Goal: Browse casually: Explore the website without a specific task or goal

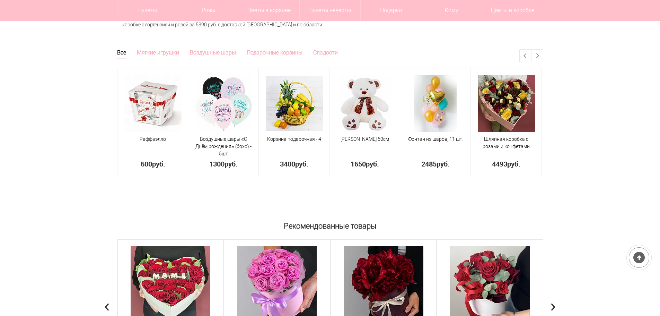
scroll to position [589, 0]
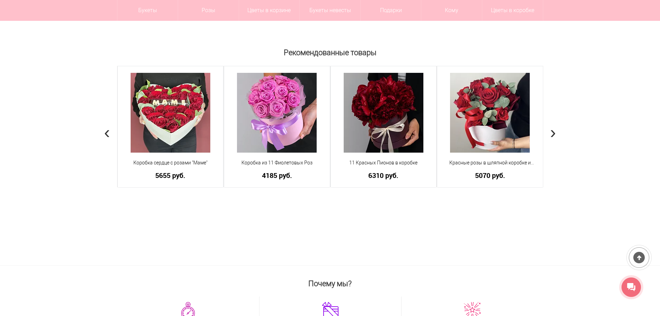
click at [551, 131] on span "›" at bounding box center [554, 132] width 6 height 20
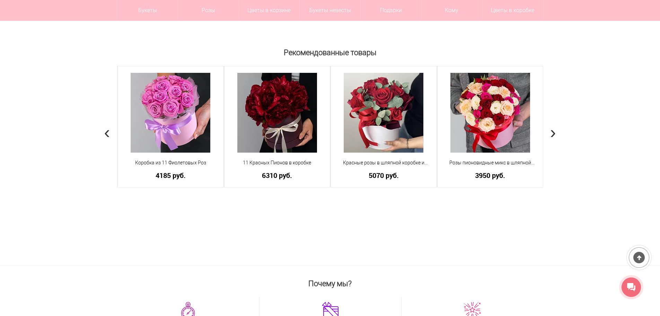
click at [551, 131] on span "›" at bounding box center [554, 132] width 6 height 20
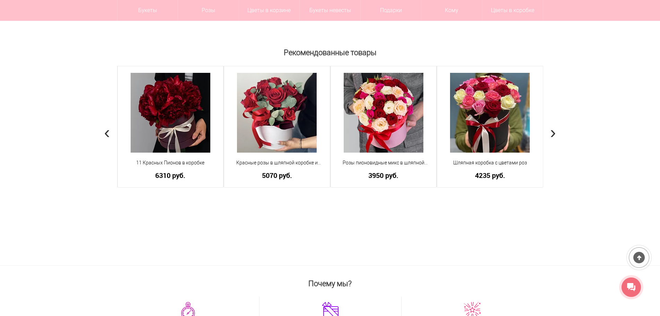
click at [551, 131] on span "›" at bounding box center [554, 132] width 6 height 20
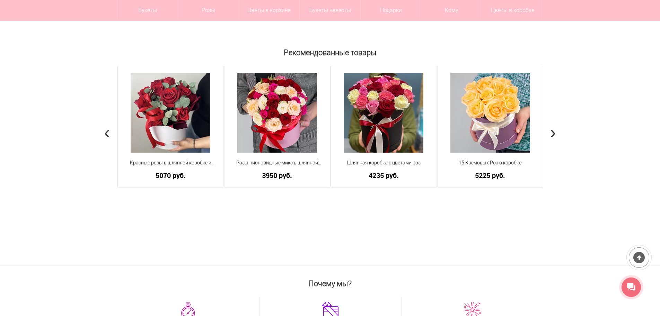
click at [551, 131] on span "›" at bounding box center [554, 132] width 6 height 20
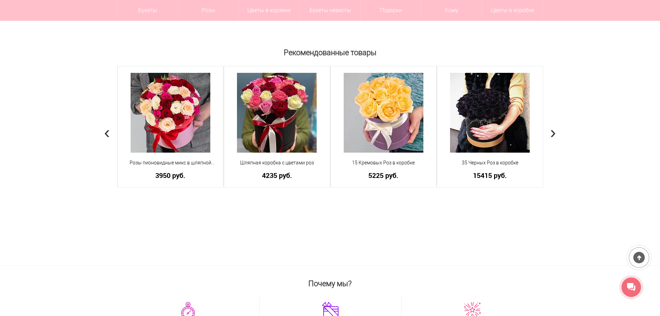
click at [551, 131] on span "›" at bounding box center [554, 132] width 6 height 20
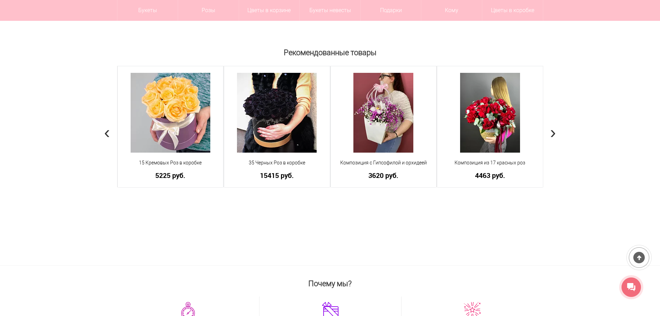
click at [551, 131] on span "›" at bounding box center [554, 132] width 6 height 20
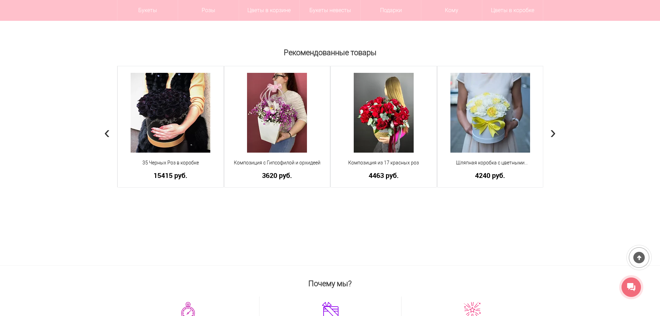
click at [551, 131] on span "›" at bounding box center [554, 132] width 6 height 20
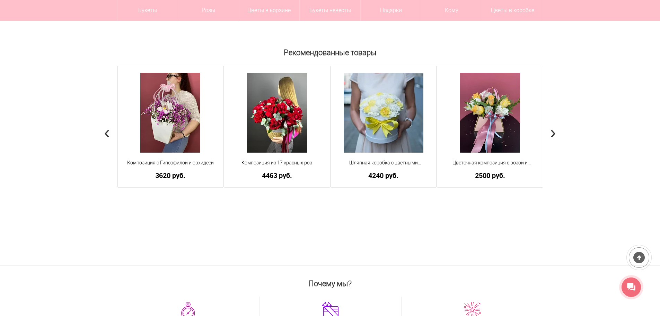
click at [551, 131] on span "›" at bounding box center [554, 132] width 6 height 20
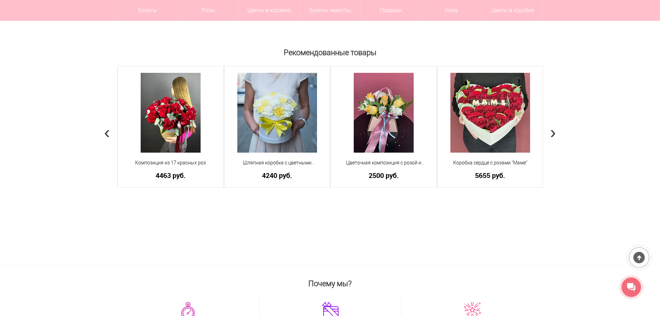
click at [551, 131] on span "›" at bounding box center [554, 132] width 6 height 20
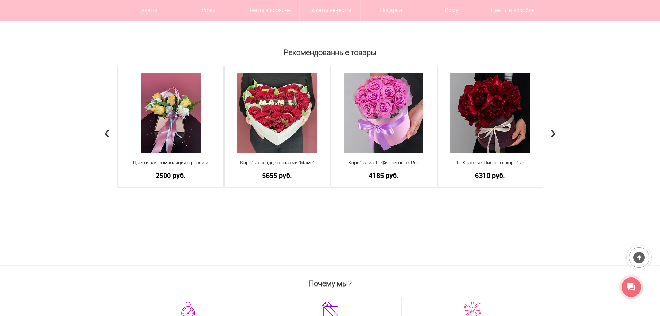
click at [551, 131] on span "›" at bounding box center [554, 132] width 6 height 20
